Goal: Task Accomplishment & Management: Use online tool/utility

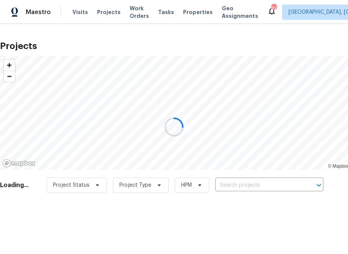
click at [230, 185] on div at bounding box center [174, 127] width 348 height 254
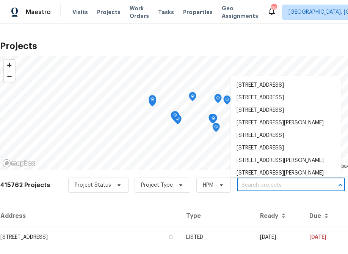
click at [243, 184] on input "text" at bounding box center [280, 185] width 87 height 12
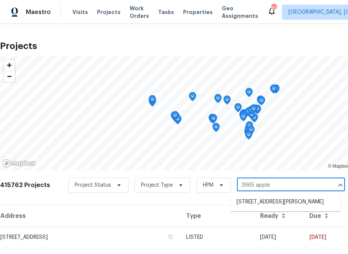
type input "3965 apple"
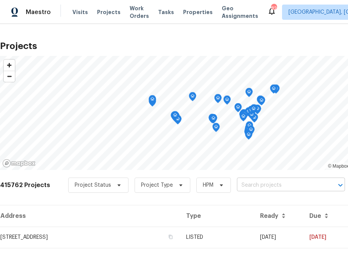
click at [262, 186] on input "text" at bounding box center [280, 185] width 87 height 12
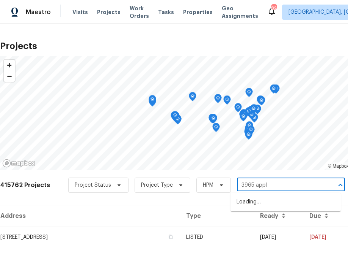
type input "3965 apple"
click at [263, 199] on li "[STREET_ADDRESS][PERSON_NAME]" at bounding box center [286, 202] width 110 height 13
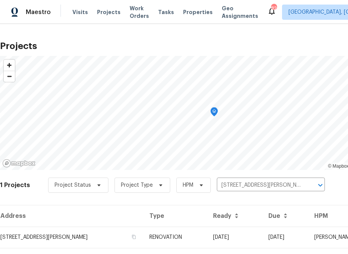
scroll to position [18, 0]
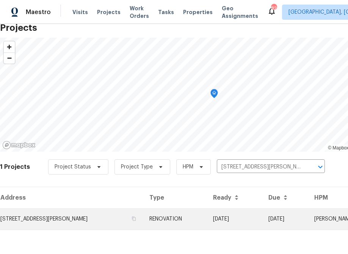
click at [93, 227] on td "[STREET_ADDRESS][PERSON_NAME]" at bounding box center [71, 218] width 143 height 21
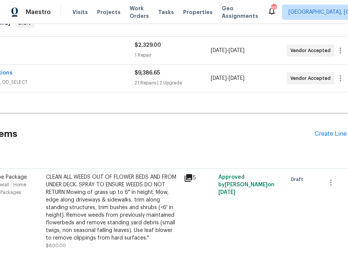
scroll to position [133, 80]
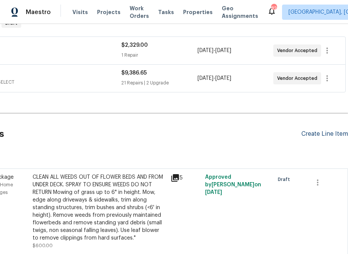
click at [315, 134] on div "Create Line Item" at bounding box center [325, 133] width 47 height 7
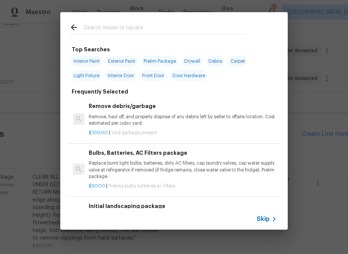
click at [264, 218] on span "Skip" at bounding box center [263, 219] width 13 height 8
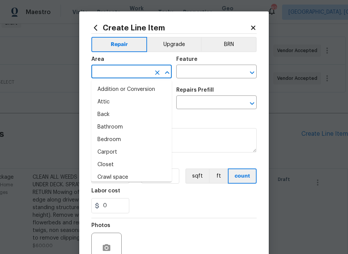
click at [139, 69] on input "text" at bounding box center [120, 72] width 59 height 12
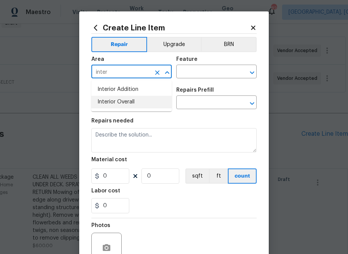
click at [118, 101] on li "Interior Overall" at bounding box center [131, 102] width 80 height 13
type input "Interior Overall"
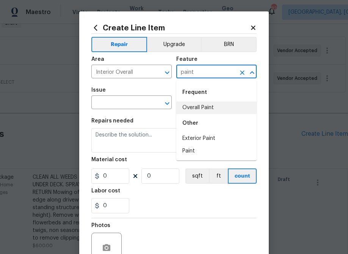
click at [188, 107] on li "Overall Paint" at bounding box center [217, 107] width 80 height 13
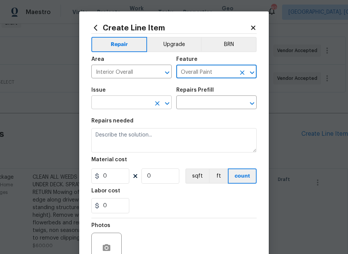
type input "Overall Paint"
click at [111, 104] on input "text" at bounding box center [120, 103] width 59 height 12
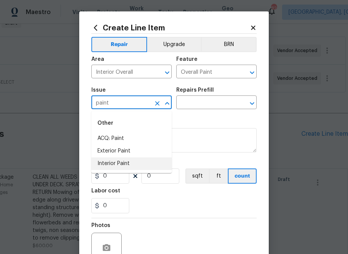
click at [124, 169] on li "Interior Paint" at bounding box center [131, 163] width 80 height 13
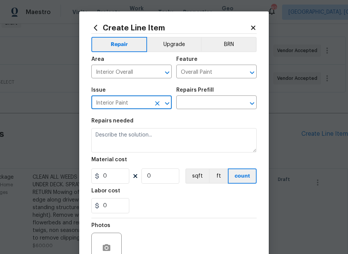
type input "Interior Paint"
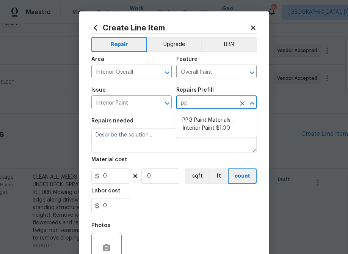
type input "ppg"
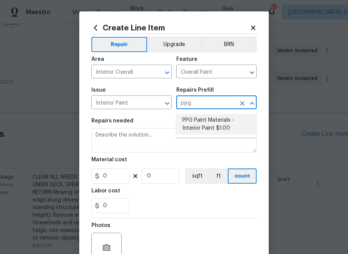
click at [191, 121] on li "PPG Paint Materials - Interior Paint $1.00" at bounding box center [217, 124] width 80 height 20
type input "PPG Paint Materials - Interior Paint $1.00"
type textarea "PPG Paint Materials ordered by Opendoor"
type input "1"
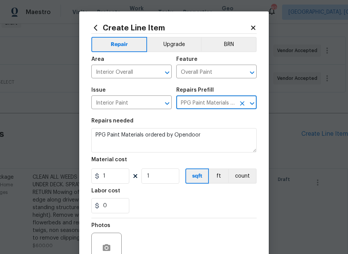
type input "PPG Paint Materials - Interior Paint $1.00"
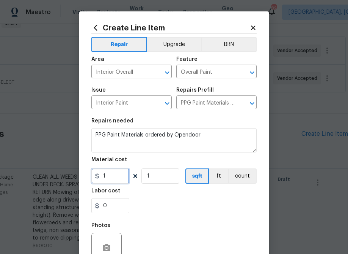
click at [119, 181] on input "1" at bounding box center [110, 175] width 38 height 15
paste input "858.58"
type input "858.58"
click at [160, 218] on div "Photos" at bounding box center [174, 242] width 166 height 49
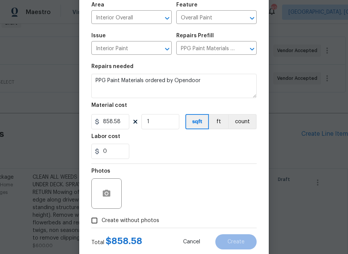
scroll to position [59, 0]
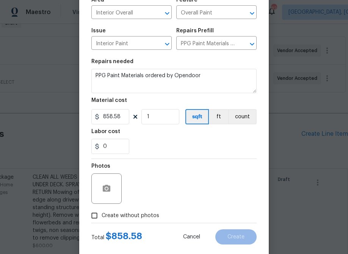
click at [149, 215] on span "Create without photos" at bounding box center [131, 215] width 58 height 8
click at [102, 215] on input "Create without photos" at bounding box center [94, 215] width 14 height 14
checkbox input "true"
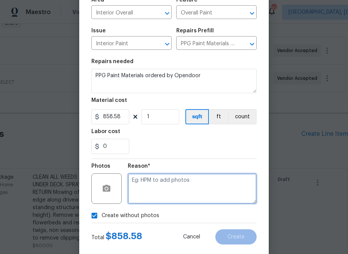
click at [182, 175] on textarea at bounding box center [192, 188] width 129 height 30
type textarea "n.a"
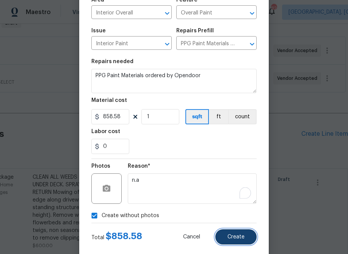
click at [232, 242] on button "Create" at bounding box center [236, 236] width 41 height 15
